Goal: Information Seeking & Learning: Find contact information

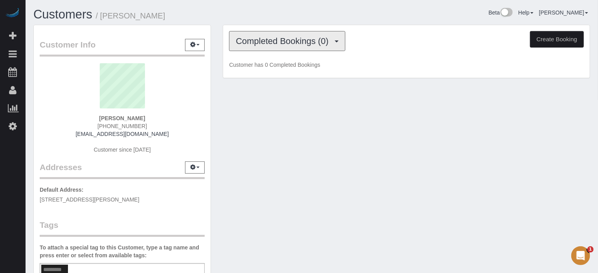
click at [255, 42] on span "Completed Bookings (0)" at bounding box center [284, 41] width 97 height 10
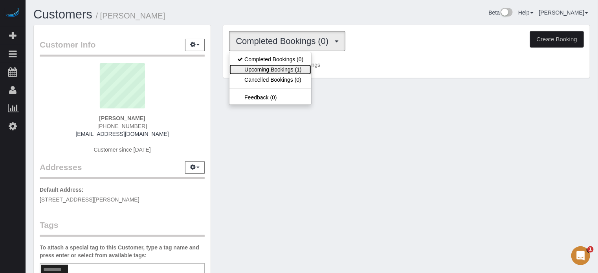
click at [266, 71] on link "Upcoming Bookings (1)" at bounding box center [270, 69] width 82 height 10
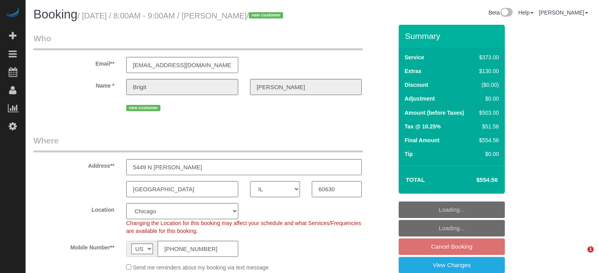
select select "IL"
select select "6"
select select "spot1"
select select "number:9"
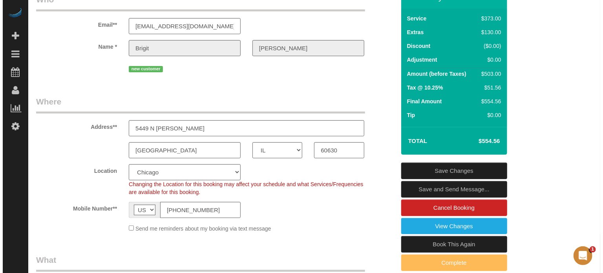
scroll to position [39, 0]
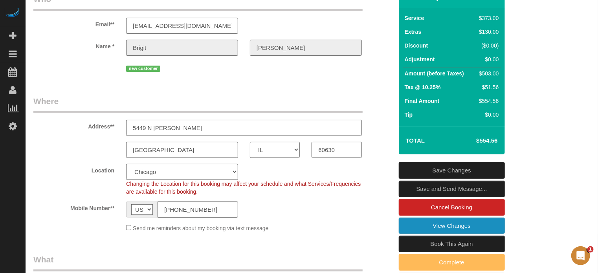
click at [412, 234] on link "View Changes" at bounding box center [452, 226] width 106 height 16
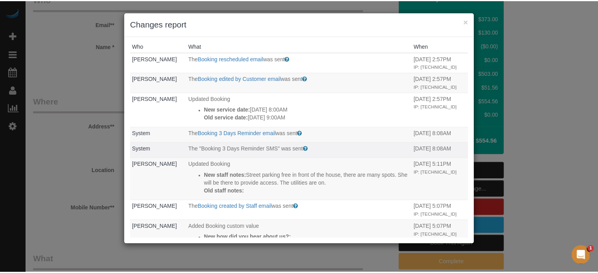
scroll to position [0, 0]
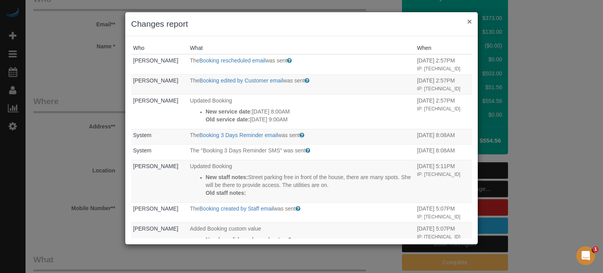
click at [471, 19] on button "×" at bounding box center [469, 21] width 5 height 8
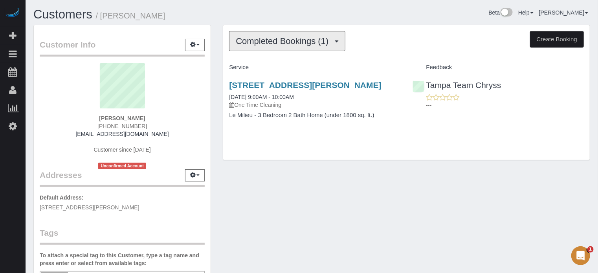
click at [256, 42] on span "Completed Bookings (1)" at bounding box center [284, 41] width 97 height 10
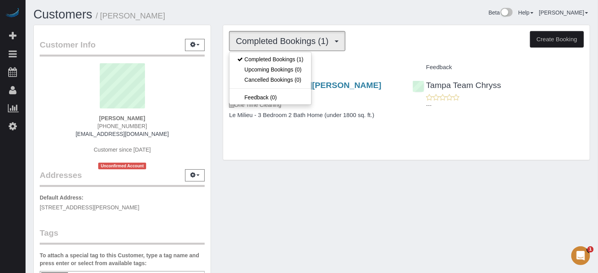
click at [221, 37] on div "Completed Bookings (1) Completed Bookings (1) Upcoming Bookings (0) Cancelled B…" at bounding box center [406, 96] width 379 height 143
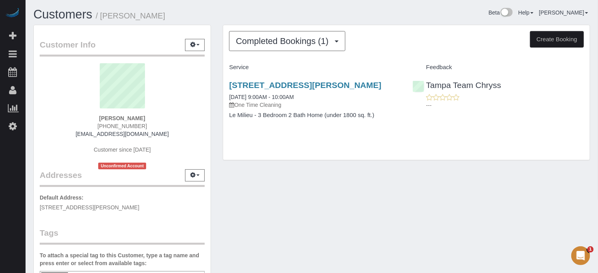
click at [128, 128] on span "[PHONE_NUMBER]" at bounding box center [121, 126] width 49 height 6
copy div "(727) 430-1629"
click at [42, 157] on div "Heather Henderson (727) 430-1629 heathershenderson@gmail.com Customer since 202…" at bounding box center [122, 116] width 165 height 106
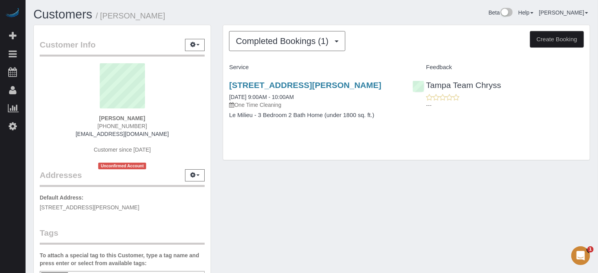
click at [135, 128] on span "(727) 430-1629" at bounding box center [121, 126] width 49 height 6
copy div "(727) 430-1629"
click at [216, 119] on div "Customer Info Edit Contact Info Send Message Email Preferences Special Sales Ta…" at bounding box center [121, 219] width 189 height 388
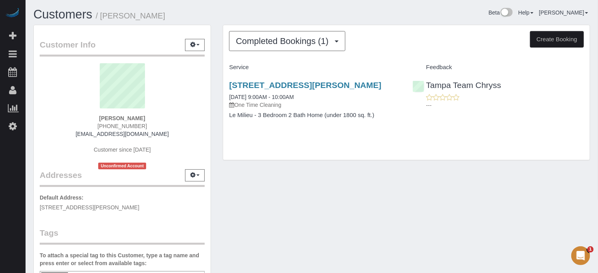
click at [324, 187] on div "Customer Info Edit Contact Info Send Message Email Preferences Special Sales Ta…" at bounding box center [311, 219] width 568 height 388
click at [217, 107] on div "Completed Bookings (1) Completed Bookings (1) Upcoming Bookings (0) Cancelled B…" at bounding box center [406, 96] width 379 height 143
click at [131, 127] on span "(727) 430-1629" at bounding box center [121, 126] width 49 height 6
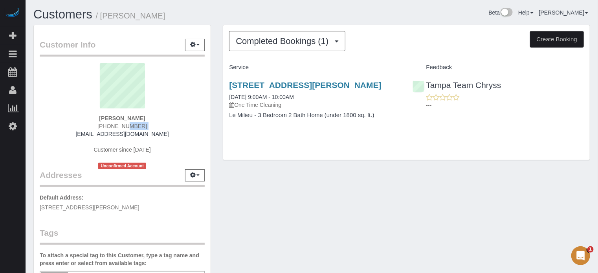
copy div "(727) 430-1629"
drag, startPoint x: 223, startPoint y: 82, endPoint x: 377, endPoint y: 82, distance: 154.0
click at [377, 82] on div "625 Lois Ln, Belleair Bluffs, FL 33770 08/29/2025 9:00AM - 10:00AM One Time Cle…" at bounding box center [314, 104] width 183 height 60
copy link "625 Lois Ln, Belleair Bluffs, FL 33770"
click at [119, 124] on span "(727) 430-1629" at bounding box center [121, 126] width 49 height 6
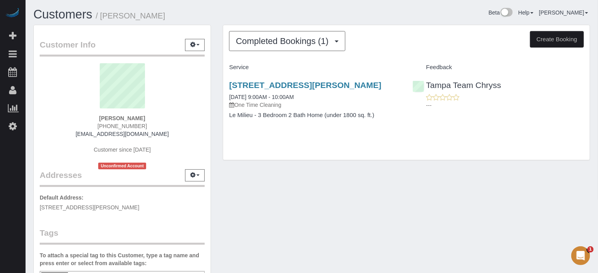
click at [119, 124] on span "(727) 430-1629" at bounding box center [121, 126] width 49 height 6
click at [128, 123] on span "(727) 430-1629" at bounding box center [121, 126] width 49 height 6
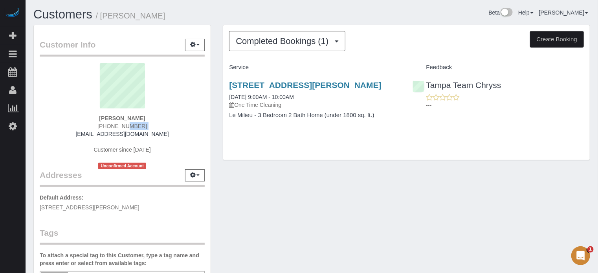
click at [588, 134] on div "Completed Bookings (1) Completed Bookings (1) Upcoming Bookings (0) Cancelled B…" at bounding box center [406, 92] width 367 height 135
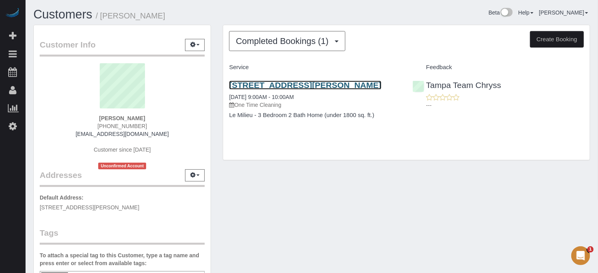
click at [248, 88] on link "625 Lois Ln, Belleair Bluffs, FL 33770" at bounding box center [305, 85] width 152 height 9
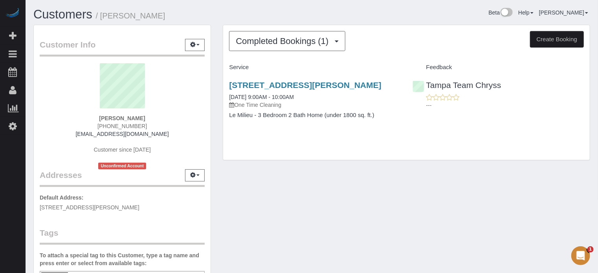
click at [581, 132] on div "625 Lois Ln, Belleair Bluffs, FL 33770 08/29/2025 9:00AM - 10:00AM One Time Cle…" at bounding box center [406, 104] width 367 height 60
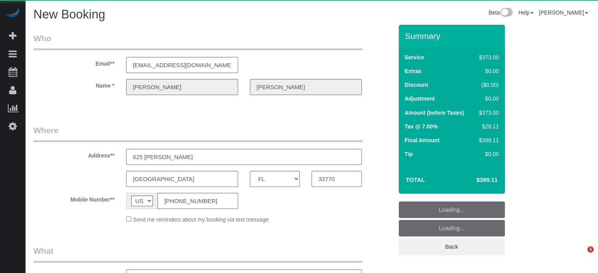
select select "FL"
select select "number:9"
select select "object:860"
select select "string:fspay-2a682824-5e46-44a5-8ce5-802d2137760d"
select select "6"
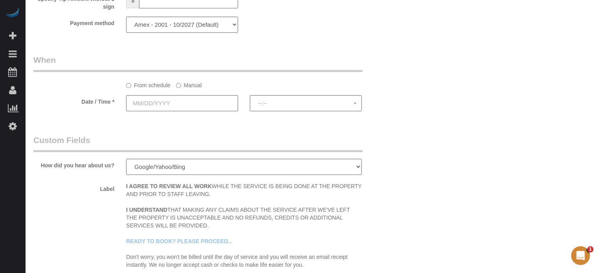
select select "object:872"
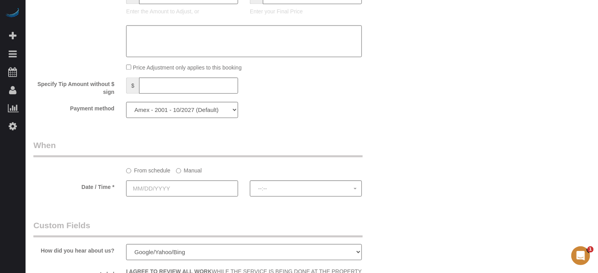
scroll to position [65, 0]
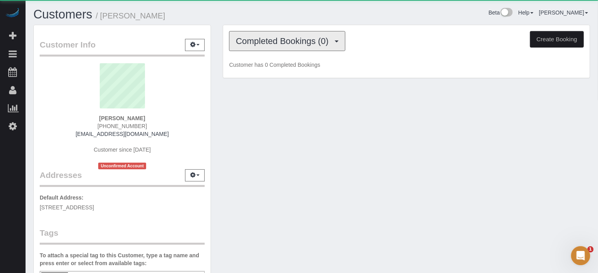
click at [266, 33] on button "Completed Bookings (0)" at bounding box center [287, 41] width 116 height 20
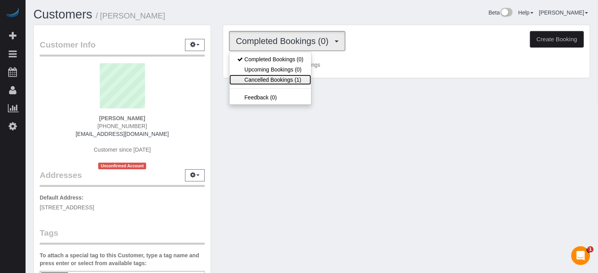
click at [289, 77] on link "Cancelled Bookings (1)" at bounding box center [270, 80] width 82 height 10
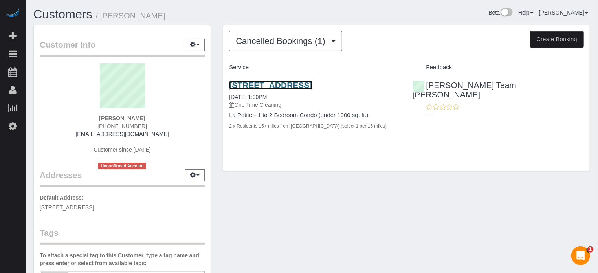
click at [274, 84] on link "15603 E Palisades Blvd, Fountain Hills, AZ 85268" at bounding box center [270, 85] width 83 height 9
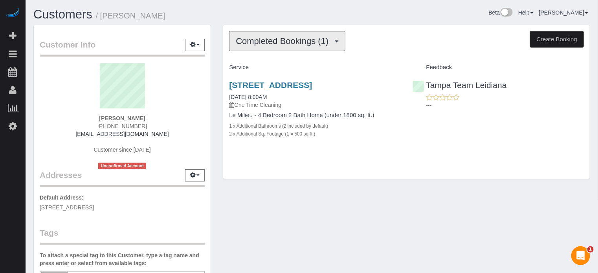
click at [292, 44] on span "Completed Bookings (1)" at bounding box center [284, 41] width 97 height 10
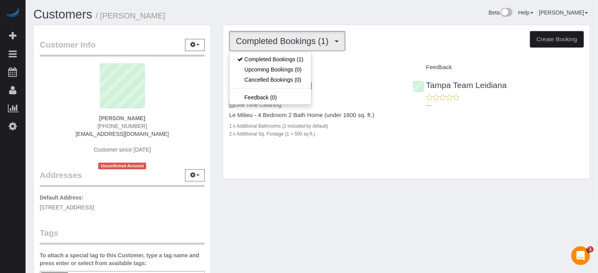
click at [292, 44] on span "Completed Bookings (1)" at bounding box center [284, 41] width 97 height 10
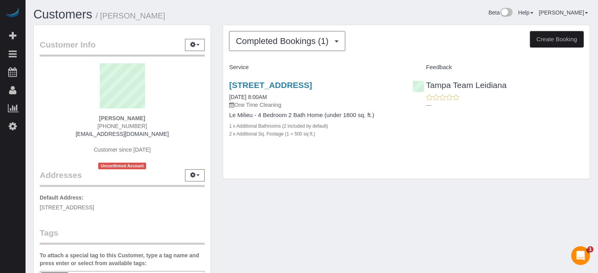
click at [127, 125] on span "(813) 403-7800" at bounding box center [121, 126] width 49 height 6
copy div "(813) 403-7800"
click at [283, 205] on div "Customer Info Edit Contact Info Send Message Email Preferences Special Sales Ta…" at bounding box center [311, 219] width 568 height 388
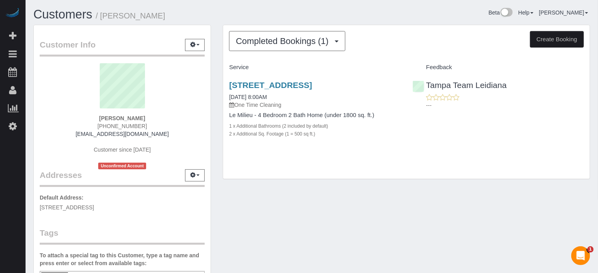
click at [213, 124] on div "Customer Info Edit Contact Info Send Message Email Preferences Special Sales Ta…" at bounding box center [121, 219] width 189 height 388
click at [47, 130] on div "Miguel Garcia (813) 403-7800 migz81387@gmail.com Customer since 2025 Unconfirme…" at bounding box center [122, 116] width 165 height 106
click at [38, 121] on div "Customer Info Edit Contact Info Send Message Email Preferences Special Sales Ta…" at bounding box center [122, 214] width 177 height 379
click at [221, 125] on div "Completed Bookings (1) Completed Bookings (1) Upcoming Bookings (0) Cancelled B…" at bounding box center [406, 106] width 379 height 163
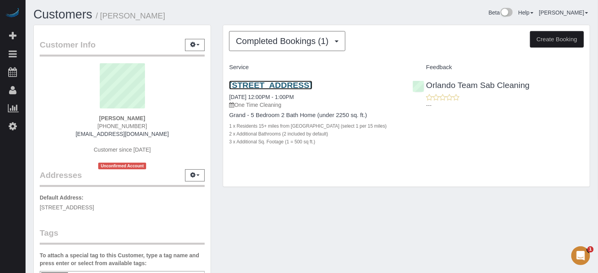
click at [304, 82] on link "9227 Bayway Dr, 32819, FL 32819" at bounding box center [270, 85] width 83 height 9
click at [297, 88] on link "9227 Bayway Dr, 32819, FL 32819" at bounding box center [270, 85] width 83 height 9
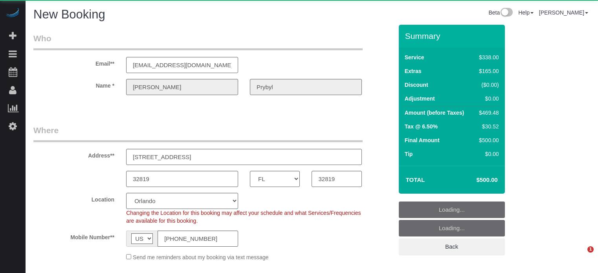
select select "FL"
select select "number:9"
select select "object:859"
select select "5"
select select "object:871"
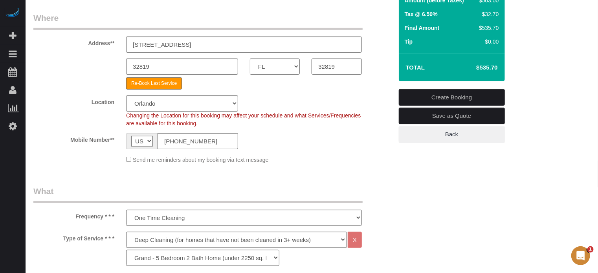
scroll to position [118, 0]
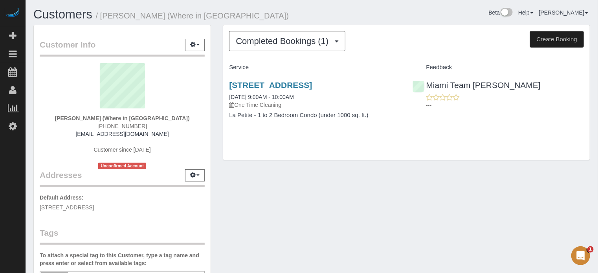
click at [47, 110] on sui-profile-pic at bounding box center [122, 88] width 153 height 51
click at [217, 142] on div "Completed Bookings (1) Completed Bookings (1) Upcoming Bookings (0) Cancelled B…" at bounding box center [406, 96] width 379 height 143
click at [132, 125] on span "(786) 231-4808" at bounding box center [121, 126] width 49 height 6
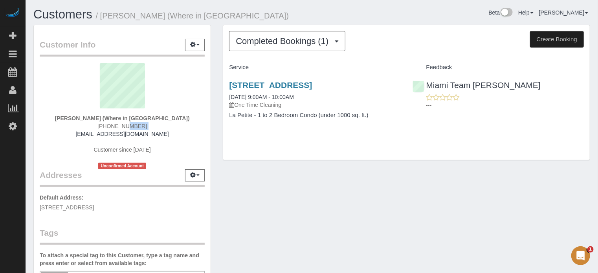
copy div "(786) 231-4808"
click at [126, 123] on span "(786) 231-4808" at bounding box center [121, 126] width 49 height 6
click at [57, 114] on div "Sofia Giraldo (Where in Miami) (786) 231-4808 sales@sofiagiraldo.com Customer s…" at bounding box center [122, 116] width 165 height 106
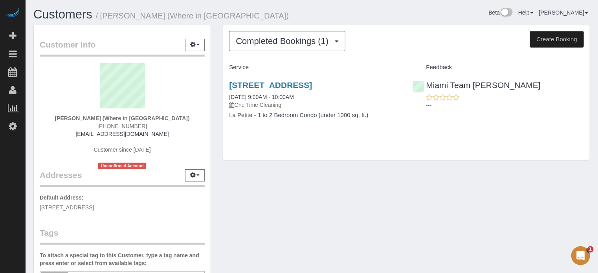
click at [252, 53] on div "Completed Bookings (1) Completed Bookings (1) Upcoming Bookings (0) Cancelled B…" at bounding box center [406, 92] width 367 height 135
click at [251, 49] on button "Completed Bookings (1)" at bounding box center [287, 41] width 116 height 20
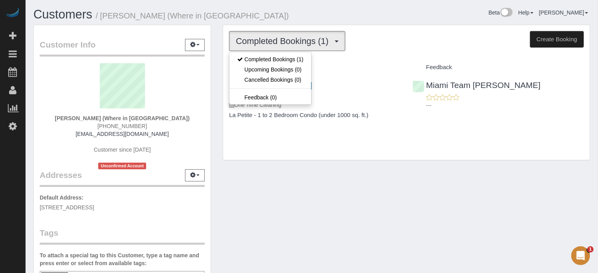
click at [252, 46] on button "Completed Bookings (1)" at bounding box center [287, 41] width 116 height 20
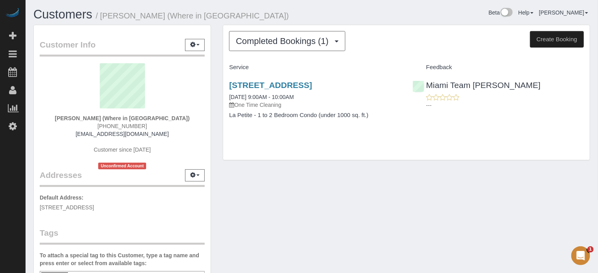
click at [213, 85] on div "Customer Info Edit Contact Info Send Message Email Preferences Special Sales Ta…" at bounding box center [121, 219] width 189 height 388
click at [317, 198] on div "Customer Info Edit Contact Info Send Message Email Preferences Special Sales Ta…" at bounding box center [311, 219] width 568 height 388
click at [216, 114] on div "Customer Info Edit Contact Info Send Message Email Preferences Special Sales Ta…" at bounding box center [121, 219] width 189 height 388
click at [41, 89] on div "Sofia Giraldo (Where in Miami) (786) 231-4808 sales@sofiagiraldo.com Customer s…" at bounding box center [122, 116] width 165 height 106
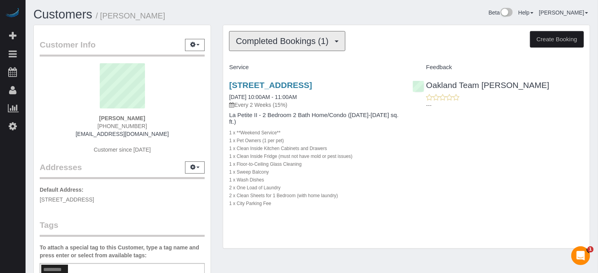
click at [286, 37] on span "Completed Bookings (1)" at bounding box center [284, 41] width 97 height 10
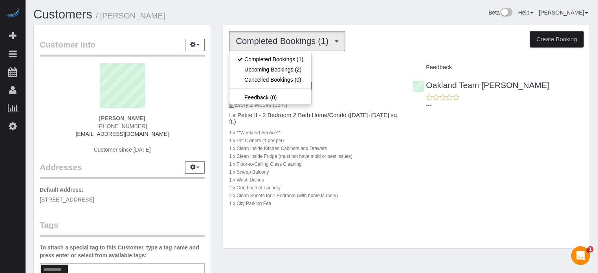
click at [231, 17] on h1 "Customers / Zachary Ziegler" at bounding box center [169, 14] width 273 height 13
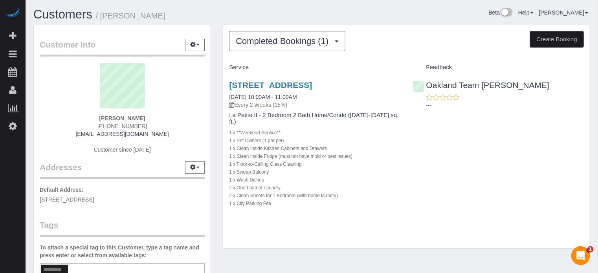
click at [122, 125] on span "(256) 206-3224" at bounding box center [121, 126] width 49 height 6
copy div "(256) 206-3224"
click at [293, 90] on link "500 Folsom St, Apt/Suite 4103, San Francisco, Ca 94105, San Francisco, CA 94105" at bounding box center [270, 85] width 83 height 9
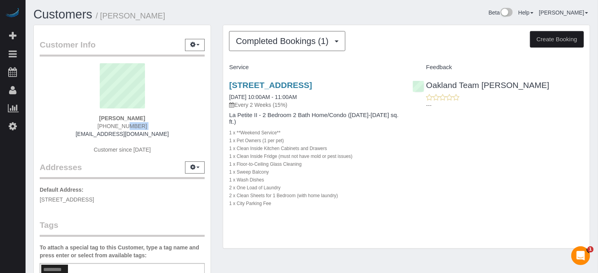
click at [123, 124] on span "(256) 206-3224" at bounding box center [121, 126] width 49 height 6
click at [203, 114] on div "Zachary Ziegler (256) 206-3224 kcazyz@gmail.com Customer since 2025" at bounding box center [122, 112] width 165 height 98
click at [294, 44] on span "Completed Bookings (1)" at bounding box center [284, 41] width 97 height 10
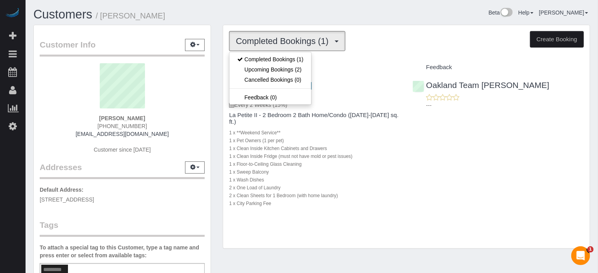
click at [294, 44] on span "Completed Bookings (1)" at bounding box center [284, 41] width 97 height 10
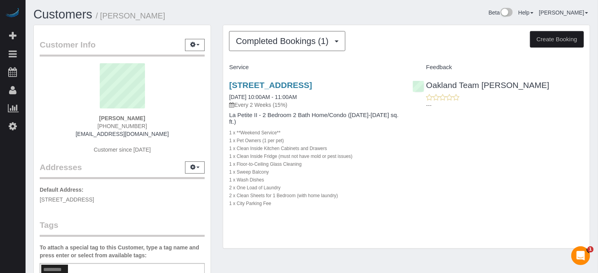
click at [289, 12] on h1 "Customers / Zachary Ziegler" at bounding box center [169, 14] width 273 height 13
click at [219, 44] on div "Completed Bookings (1) Completed Bookings (1) Upcoming Bookings (2) Cancelled B…" at bounding box center [406, 141] width 379 height 232
click at [215, 51] on div "Customer Info Edit Contact Info Send Message Email Preferences Special Sales Ta…" at bounding box center [121, 215] width 189 height 380
click at [214, 73] on div "Customer Info Edit Contact Info Send Message Email Preferences Special Sales Ta…" at bounding box center [121, 215] width 189 height 380
click at [72, 116] on div "Zachary Ziegler (256) 206-3224 kcazyz@gmail.com Customer since 2025" at bounding box center [122, 112] width 165 height 98
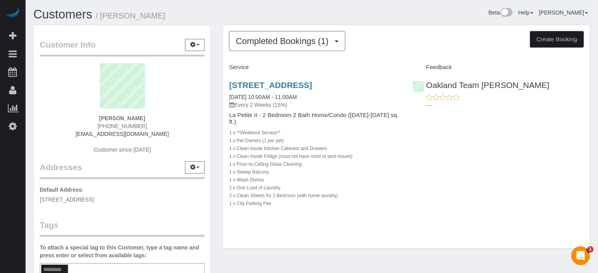
click at [213, 97] on div "Customer Info Edit Contact Info Send Message Email Preferences Special Sales Ta…" at bounding box center [121, 215] width 189 height 380
click at [214, 103] on div "Customer Info Edit Contact Info Send Message Email Preferences Special Sales Ta…" at bounding box center [121, 215] width 189 height 380
click at [50, 123] on div "Zachary Ziegler (256) 206-3224 kcazyz@gmail.com Customer since 2025" at bounding box center [122, 112] width 165 height 98
click at [215, 115] on div "Customer Info Edit Contact Info Send Message Email Preferences Special Sales Ta…" at bounding box center [121, 215] width 189 height 380
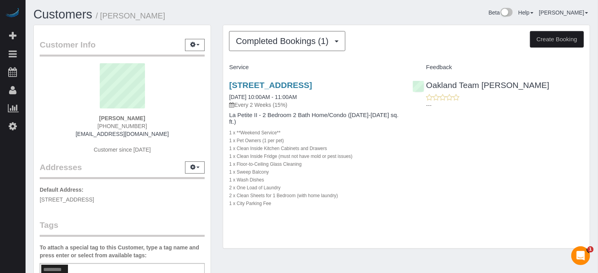
drag, startPoint x: 224, startPoint y: 83, endPoint x: 271, endPoint y: 102, distance: 50.2
click at [271, 102] on div "500 Folsom St, Apt/Suite 4103, San Francisco, Ca 94105, San Francisco, CA 94105…" at bounding box center [314, 148] width 183 height 149
click at [31, 139] on div "Customer Info Edit Contact Info Send Message Email Preferences Special Sales Ta…" at bounding box center [121, 215] width 189 height 380
click at [217, 131] on div "Completed Bookings (1) Completed Bookings (1) Upcoming Bookings (2) Cancelled B…" at bounding box center [406, 141] width 379 height 232
click at [49, 135] on div "Zachary Ziegler (256) 206-3224 kcazyz@gmail.com Customer since 2025" at bounding box center [122, 112] width 165 height 98
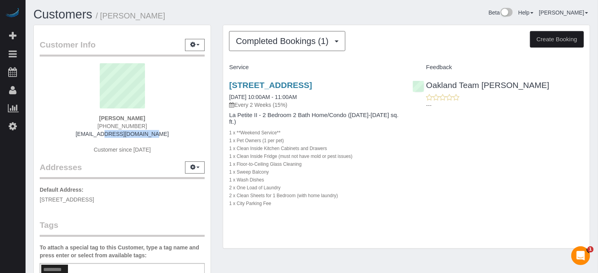
drag, startPoint x: 150, startPoint y: 132, endPoint x: 88, endPoint y: 136, distance: 61.8
click at [88, 136] on div "Zachary Ziegler (256) 206-3224 kcazyz@gmail.com Customer since 2025" at bounding box center [122, 112] width 165 height 98
click at [81, 133] on div "Zachary Ziegler (256) 206-3224 kcazyz@gmail.com Customer since 2025" at bounding box center [122, 112] width 165 height 98
drag, startPoint x: 88, startPoint y: 134, endPoint x: 149, endPoint y: 135, distance: 60.5
click at [149, 135] on div "Zachary Ziegler (256) 206-3224 kcazyz@gmail.com Customer since 2025" at bounding box center [122, 112] width 165 height 98
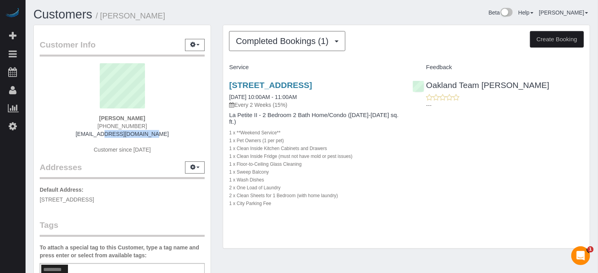
click at [577, 196] on div "500 Folsom St, Apt/Suite 4103, San Francisco, Ca 94105, San Francisco, CA 94105…" at bounding box center [406, 148] width 367 height 149
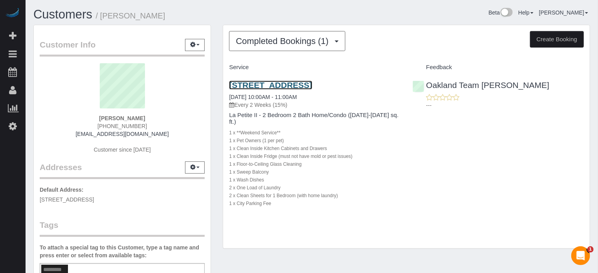
click at [244, 83] on link "500 Folsom St, Apt/Suite 4103, San Francisco, Ca 94105, San Francisco, CA 94105" at bounding box center [270, 85] width 83 height 9
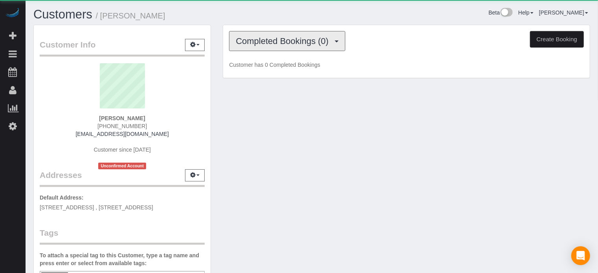
click at [315, 33] on button "Completed Bookings (0)" at bounding box center [287, 41] width 116 height 20
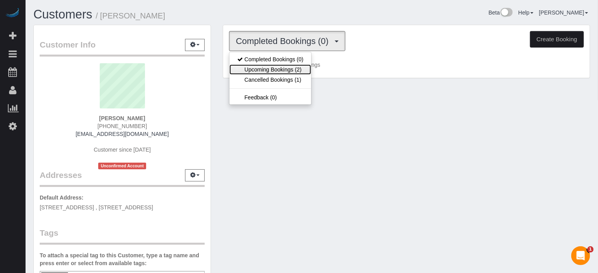
click at [303, 66] on link "Upcoming Bookings (2)" at bounding box center [270, 69] width 82 height 10
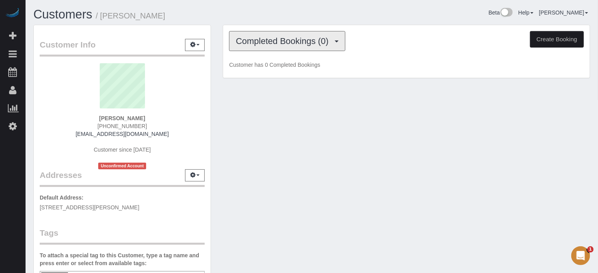
click at [277, 31] on button "Completed Bookings (0)" at bounding box center [287, 41] width 116 height 20
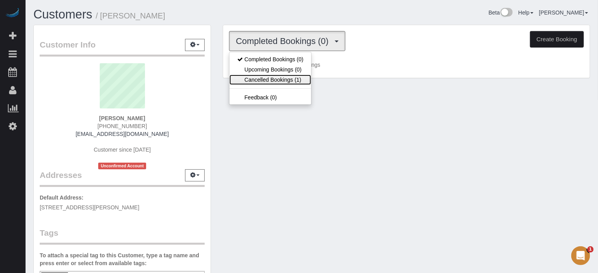
click at [285, 80] on link "Cancelled Bookings (1)" at bounding box center [270, 80] width 82 height 10
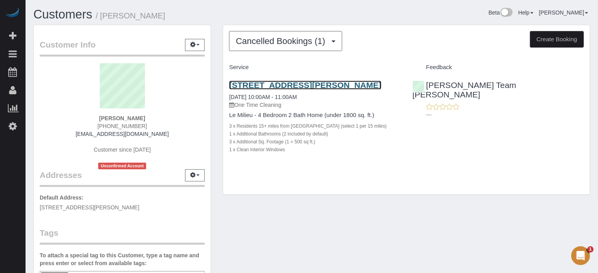
click at [282, 86] on link "20652 N Donithan Way, Maricopa, AZ 85138" at bounding box center [305, 85] width 152 height 9
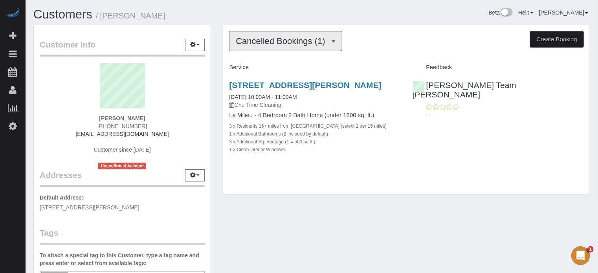
click at [264, 42] on span "Cancelled Bookings (1)" at bounding box center [282, 41] width 93 height 10
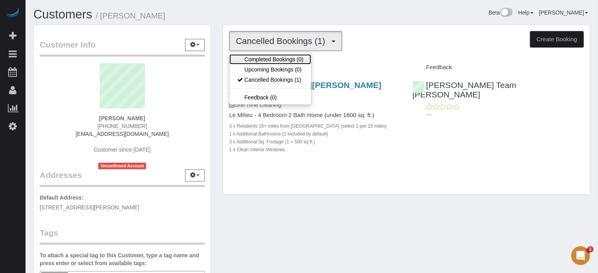
click at [263, 56] on link "Completed Bookings (0)" at bounding box center [270, 59] width 82 height 10
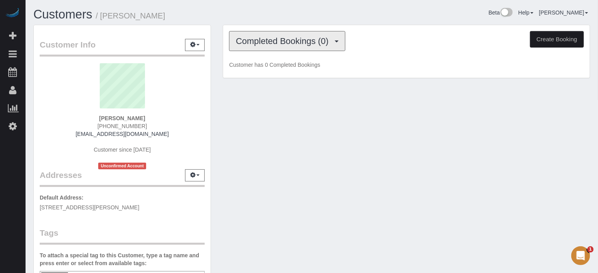
click at [258, 48] on button "Completed Bookings (0)" at bounding box center [287, 41] width 116 height 20
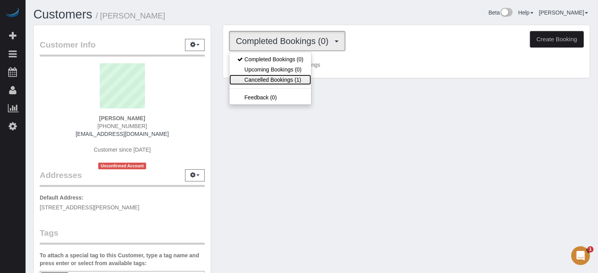
click at [277, 76] on link "Cancelled Bookings (1)" at bounding box center [270, 80] width 82 height 10
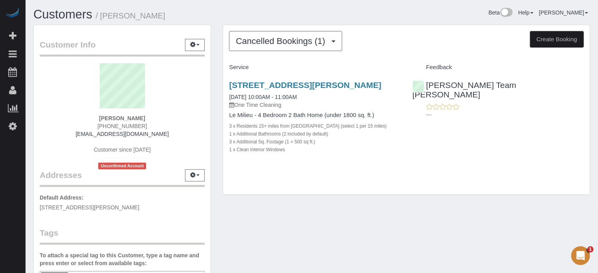
click at [217, 68] on div "Cancelled Bookings (1) Completed Bookings (0) Upcoming Bookings (0) Cancelled B…" at bounding box center [406, 114] width 379 height 178
click at [215, 69] on div "Customer Info Edit Contact Info Send Message Email Preferences Special Sales Ta…" at bounding box center [121, 219] width 189 height 388
click at [217, 76] on div "Cancelled Bookings (1) Completed Bookings (0) Upcoming Bookings (0) Cancelled B…" at bounding box center [406, 114] width 379 height 178
click at [218, 84] on div "Cancelled Bookings (1) Completed Bookings (0) Upcoming Bookings (0) Cancelled B…" at bounding box center [406, 114] width 379 height 178
click at [215, 82] on div "Customer Info Edit Contact Info Send Message Email Preferences Special Sales Ta…" at bounding box center [121, 219] width 189 height 388
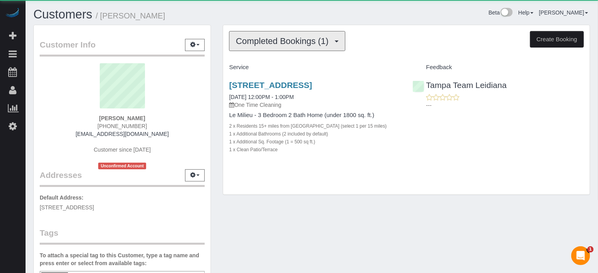
click at [266, 44] on span "Completed Bookings (1)" at bounding box center [284, 41] width 97 height 10
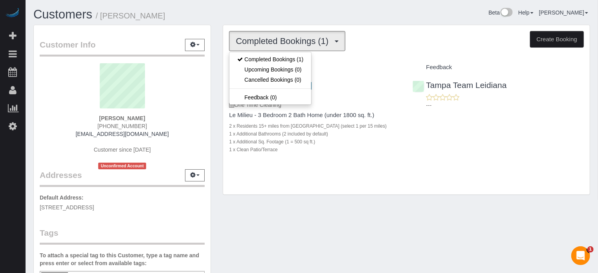
click at [266, 44] on span "Completed Bookings (1)" at bounding box center [284, 41] width 97 height 10
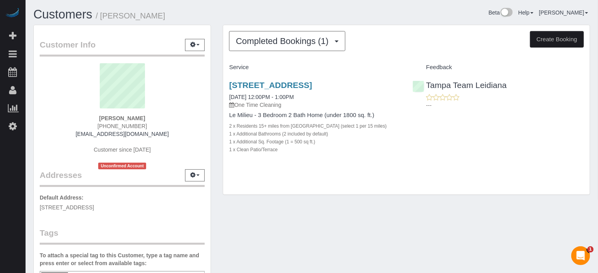
click at [220, 42] on div "Completed Bookings (1) Completed Bookings (1) Upcoming Bookings (0) Cancelled B…" at bounding box center [406, 114] width 379 height 178
click at [134, 125] on span "[PHONE_NUMBER]" at bounding box center [121, 126] width 49 height 6
copy div "[PHONE_NUMBER]"
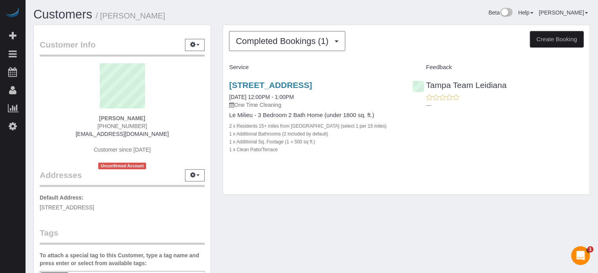
click at [55, 94] on sui-profile-pic at bounding box center [122, 88] width 153 height 51
click at [122, 128] on span "[PHONE_NUMBER]" at bounding box center [121, 126] width 49 height 6
click at [122, 127] on span "(727) 902-6893" at bounding box center [121, 126] width 49 height 6
copy div "(727) 902-6893"
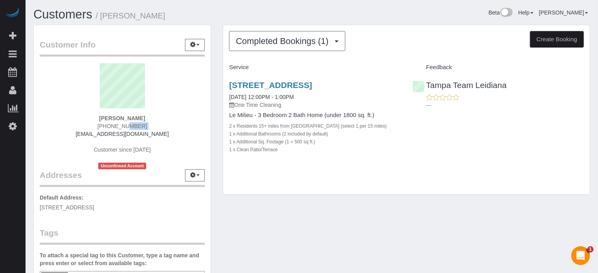
click at [122, 127] on span "(727) 902-6893" at bounding box center [121, 126] width 49 height 6
click at [165, 126] on div "Jonathan Williams (727) 902-6893 mathoegag@macr2.com Customer since 2025 Unconf…" at bounding box center [122, 116] width 165 height 106
click at [140, 127] on span "(727) 902-6893" at bounding box center [121, 126] width 49 height 6
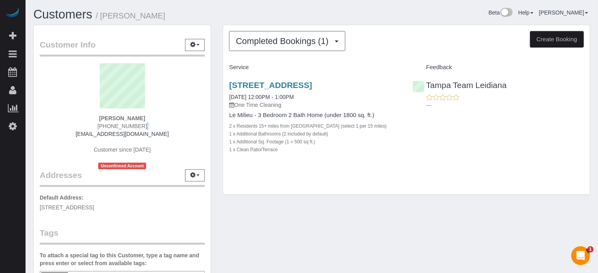
click at [140, 127] on span "(727) 902-6893" at bounding box center [121, 126] width 49 height 6
copy div "(727) 902-6893"
click at [130, 126] on span "(727) 902-6893" at bounding box center [121, 126] width 49 height 6
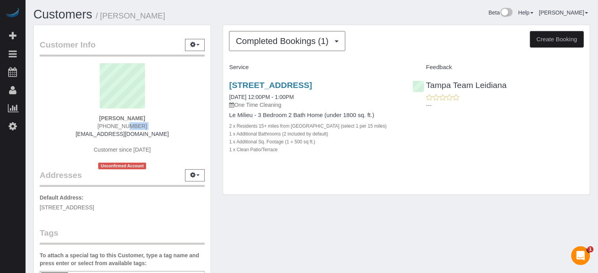
click at [130, 126] on span "(727) 902-6893" at bounding box center [121, 126] width 49 height 6
click at [139, 125] on span "(727) 902-6893" at bounding box center [121, 126] width 49 height 6
click at [168, 124] on div "Jonathan Williams (727) 902-6893 mathoegag@macr2.com Customer since 2025 Unconf…" at bounding box center [122, 116] width 165 height 106
click at [115, 128] on span "(727) 902-6893" at bounding box center [121, 126] width 49 height 6
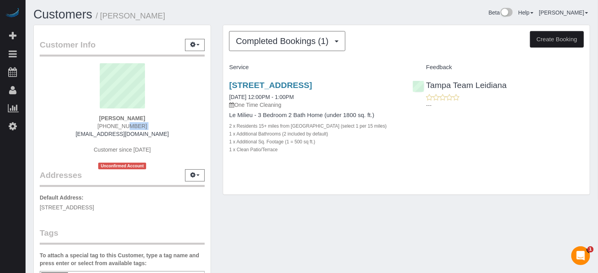
click at [115, 128] on span "(727) 902-6893" at bounding box center [121, 126] width 49 height 6
copy div "(727) 902-6893"
click at [51, 67] on sui-profile-pic at bounding box center [122, 88] width 153 height 51
click at [105, 115] on strong "Jonathan Williams" at bounding box center [122, 118] width 46 height 6
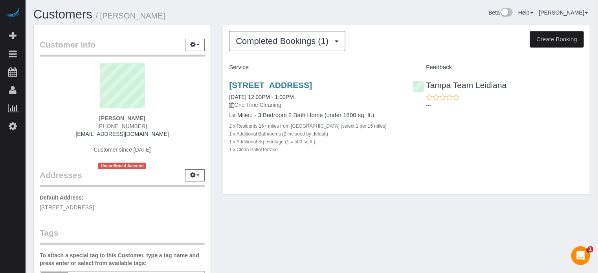
copy strong "Jonathan"
click at [51, 143] on div "Jonathan Williams (727) 902-6893 mathoegag@macr2.com Customer since 2025 Unconf…" at bounding box center [122, 116] width 165 height 106
drag, startPoint x: 225, startPoint y: 86, endPoint x: 404, endPoint y: 87, distance: 178.8
click at [404, 87] on div "6515 Surfside Blvd, Apollo Beach, FL 33572 08/30/2025 12:00PM - 1:00PM One Time…" at bounding box center [314, 121] width 183 height 95
copy link "6515 Surfside Blvd, Apollo Beach, FL 33572"
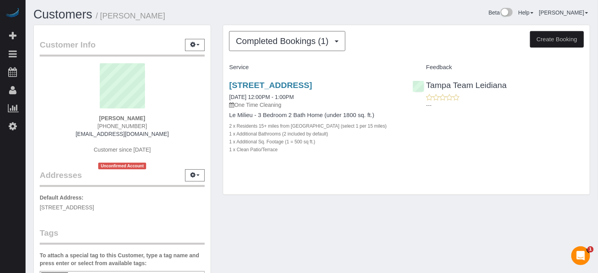
click at [119, 128] on span "(727) 902-6893" at bounding box center [121, 126] width 49 height 6
copy div "(727) 902-6893"
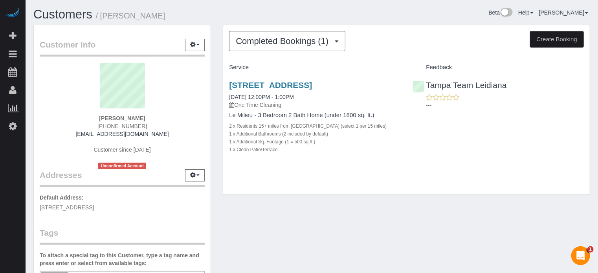
click at [36, 85] on div "Customer Info Edit Contact Info Send Message Email Preferences Special Sales Ta…" at bounding box center [122, 213] width 177 height 377
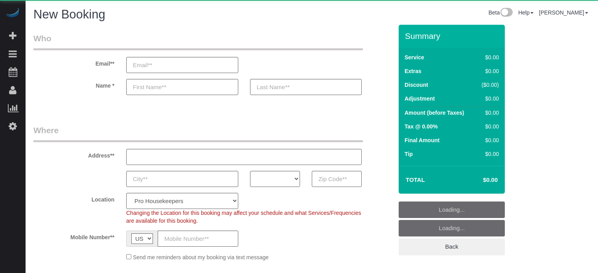
select select "number:9"
select select "object:1176"
select select "4"
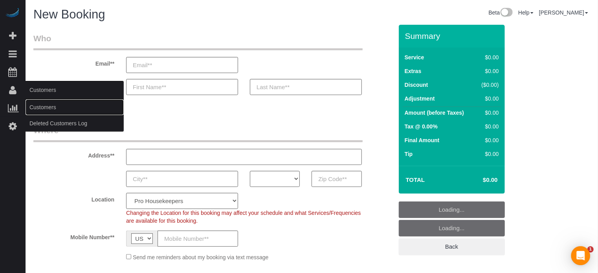
click at [52, 108] on link "Customers" at bounding box center [75, 107] width 98 height 16
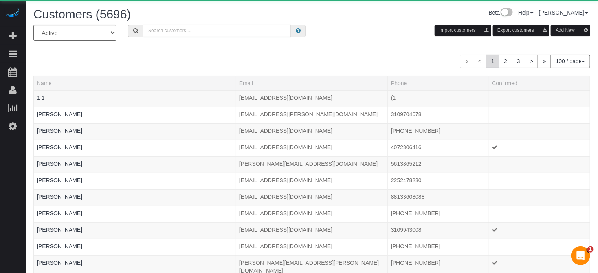
click at [178, 30] on input "text" at bounding box center [217, 31] width 148 height 12
paste input "[PHONE_NUMBER]"
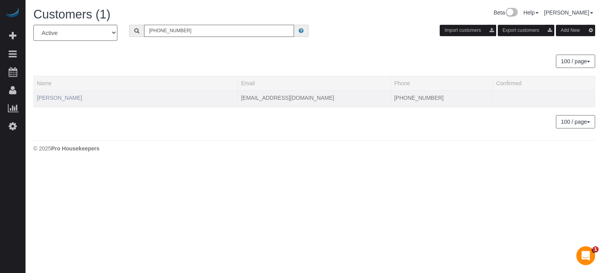
type input "[PHONE_NUMBER]"
click at [59, 97] on link "[PERSON_NAME]" at bounding box center [59, 98] width 45 height 6
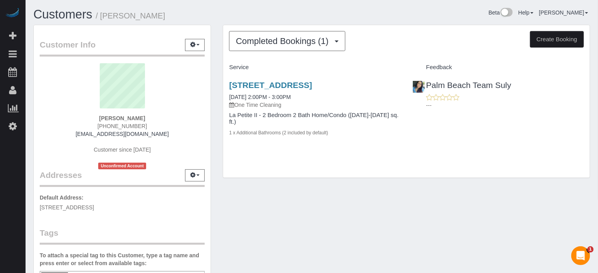
click at [49, 42] on legend "Customer Info Edit Contact Info Send Message Email Preferences Special Sales Ta…" at bounding box center [122, 48] width 165 height 18
click at [561, 186] on div "Completed Bookings (1) Completed Bookings (1) Upcoming Bookings (0) Cancelled B…" at bounding box center [406, 105] width 379 height 161
click at [121, 118] on strong "[PERSON_NAME]" at bounding box center [122, 118] width 46 height 6
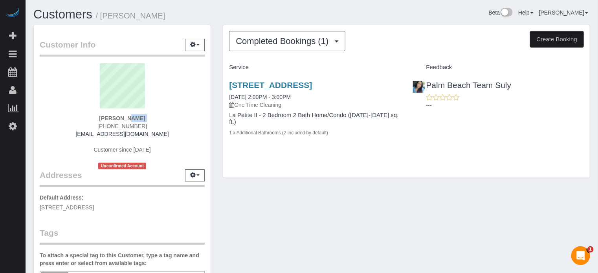
copy div "[PERSON_NAME]"
click at [281, 86] on link "[STREET_ADDRESS]" at bounding box center [270, 85] width 83 height 9
